Goal: Find specific page/section

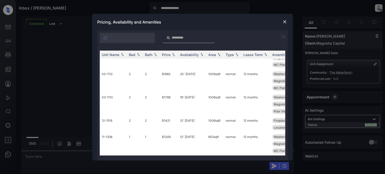
scroll to position [583, 0]
click at [287, 21] on img at bounding box center [284, 21] width 5 height 5
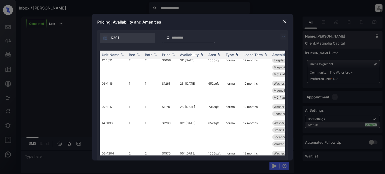
scroll to position [176, 0]
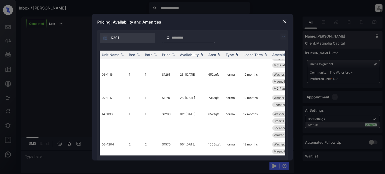
click at [285, 22] on img at bounding box center [284, 21] width 5 height 5
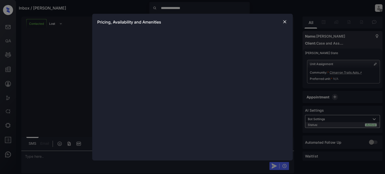
scroll to position [677, 0]
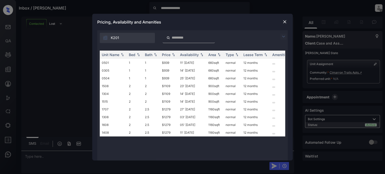
click at [285, 20] on img at bounding box center [284, 21] width 5 height 5
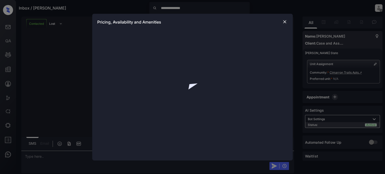
scroll to position [969, 0]
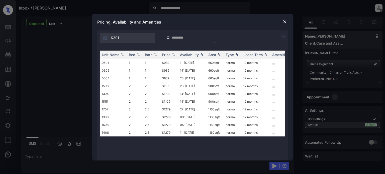
click at [286, 21] on img at bounding box center [284, 21] width 5 height 5
